Goal: Task Accomplishment & Management: Manage account settings

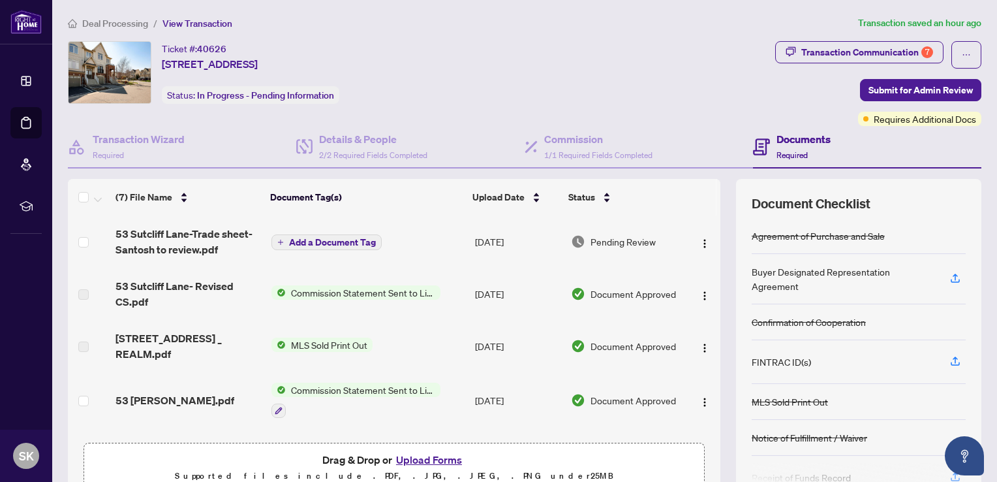
scroll to position [94, 0]
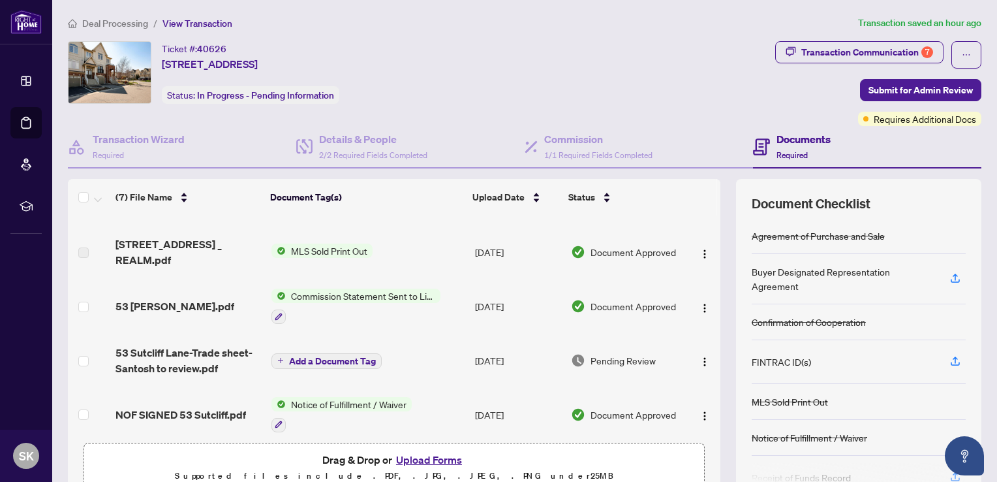
click at [131, 20] on span "Deal Processing" at bounding box center [115, 24] width 66 height 12
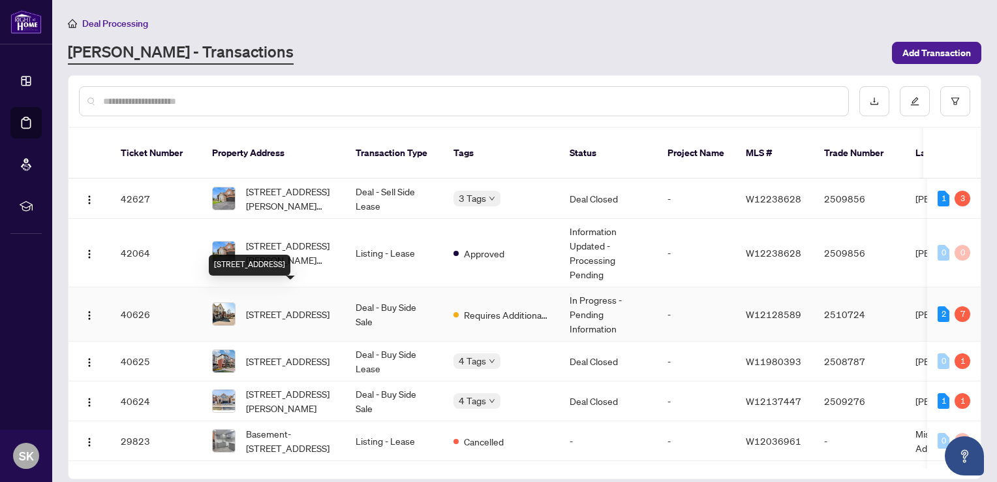
click at [286, 307] on span "[STREET_ADDRESS]" at bounding box center [288, 314] width 84 height 14
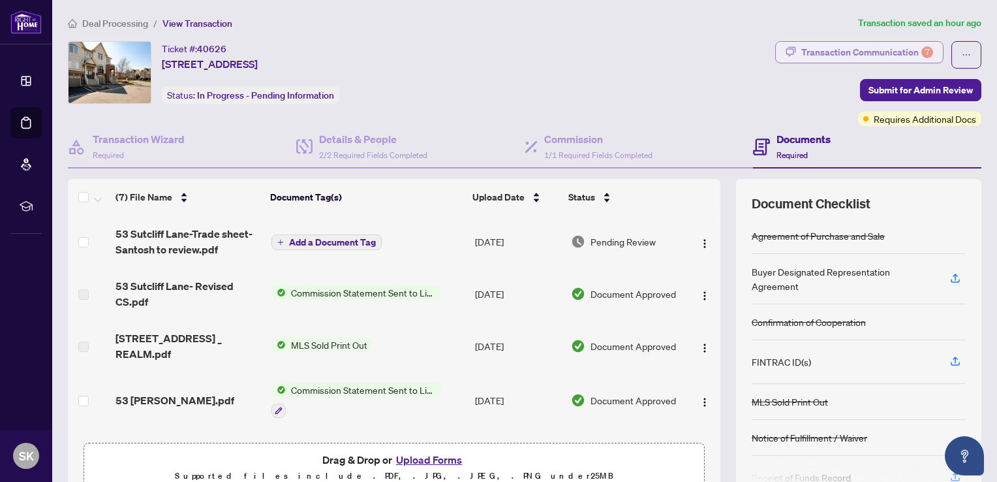
click at [903, 54] on div "Transaction Communication 7" at bounding box center [868, 52] width 132 height 21
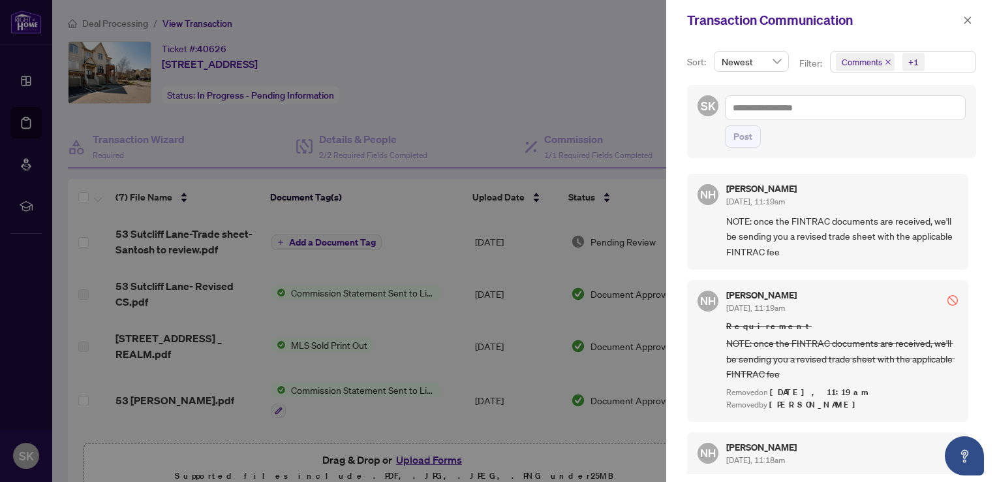
click at [498, 125] on div at bounding box center [498, 241] width 997 height 482
click at [431, 456] on div at bounding box center [498, 241] width 997 height 482
click at [967, 25] on span "button" at bounding box center [967, 20] width 9 height 21
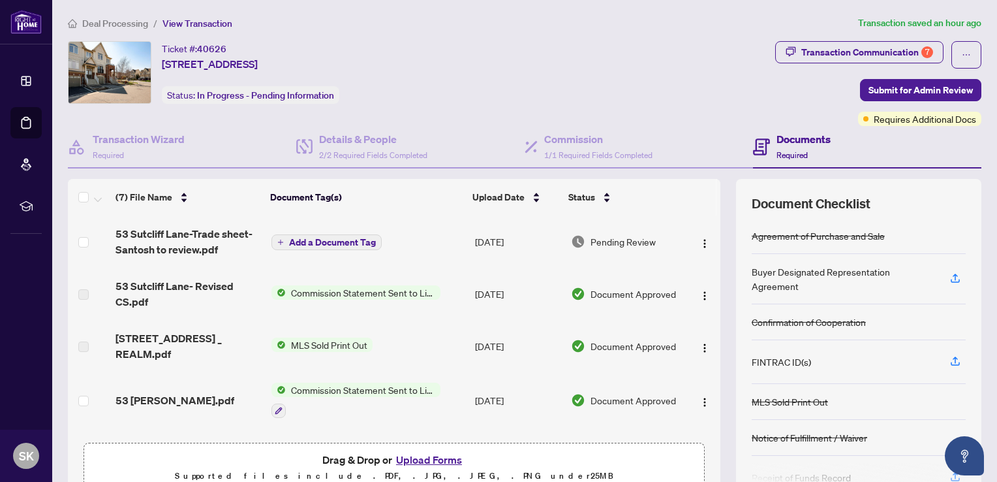
click at [439, 458] on button "Upload Forms" at bounding box center [429, 459] width 74 height 17
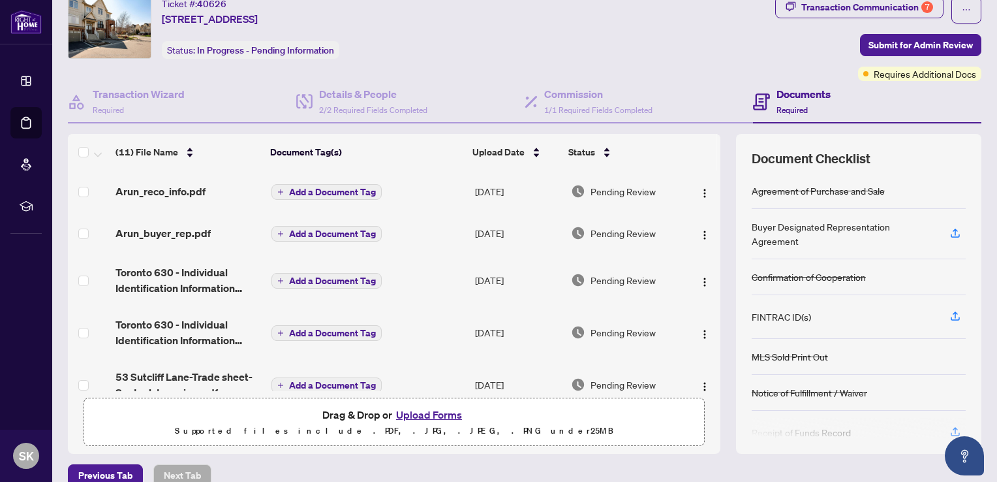
scroll to position [63, 0]
